Goal: Navigation & Orientation: Find specific page/section

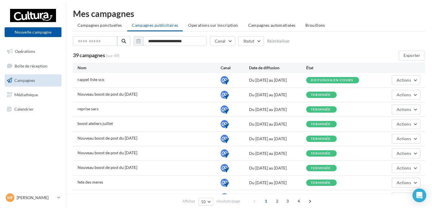
click at [304, 31] on ul "Campagnes ponctuelles Campagnes publicitaires Operations sur inscription Campag…" at bounding box center [249, 25] width 352 height 11
click at [305, 26] on span "Brouillons" at bounding box center [315, 25] width 20 height 5
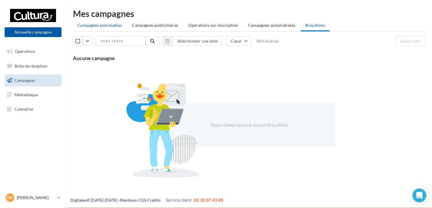
click at [107, 26] on span "Campagnes ponctuelles" at bounding box center [100, 25] width 44 height 5
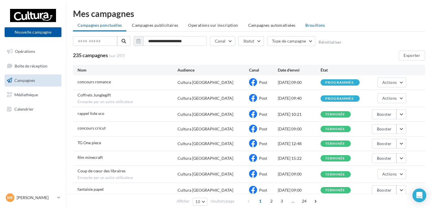
click at [312, 26] on span "Brouillons" at bounding box center [315, 25] width 20 height 5
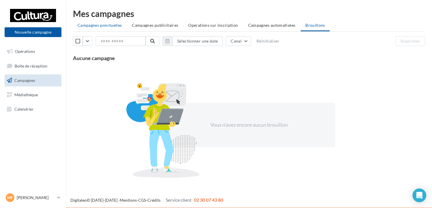
click at [102, 27] on span "Campagnes ponctuelles" at bounding box center [100, 25] width 44 height 5
